Goal: Transaction & Acquisition: Purchase product/service

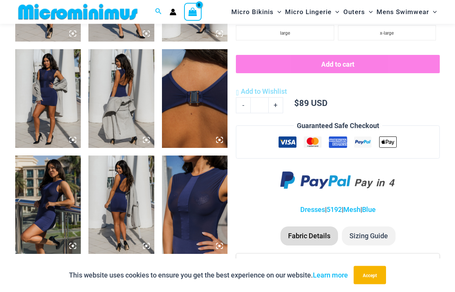
scroll to position [429, 0]
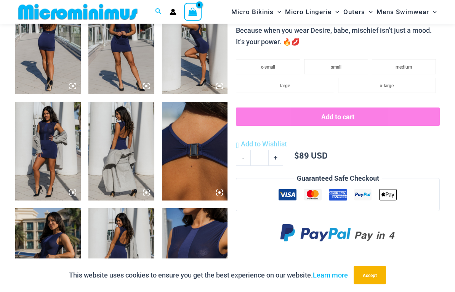
scroll to position [377, 0]
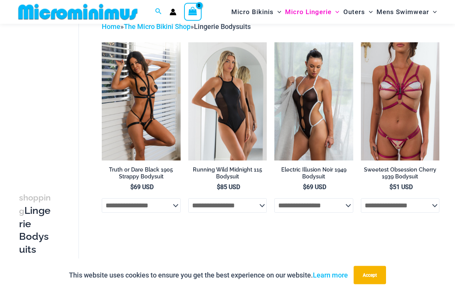
scroll to position [43, 0]
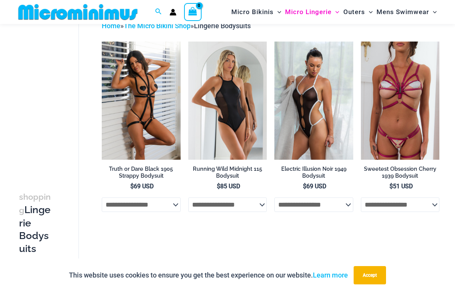
click at [188, 42] on img at bounding box center [188, 42] width 0 height 0
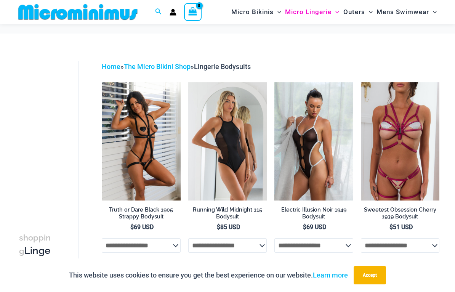
scroll to position [0, 0]
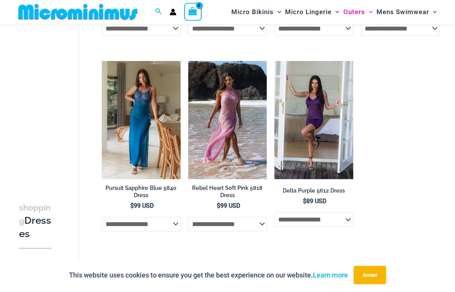
scroll to position [410, 0]
click at [274, 61] on img at bounding box center [274, 61] width 0 height 0
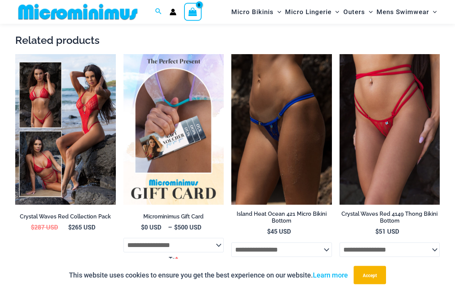
scroll to position [606, 0]
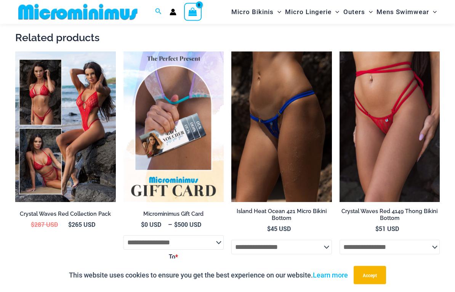
click at [186, 281] on p "This website uses cookies to ensure you get the best experience on our website.…" at bounding box center [208, 274] width 279 height 11
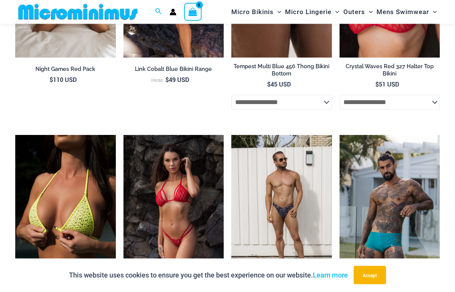
scroll to position [1591, 0]
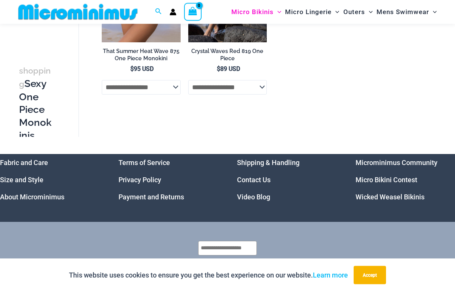
scroll to position [1174, 0]
